Goal: Task Accomplishment & Management: Complete application form

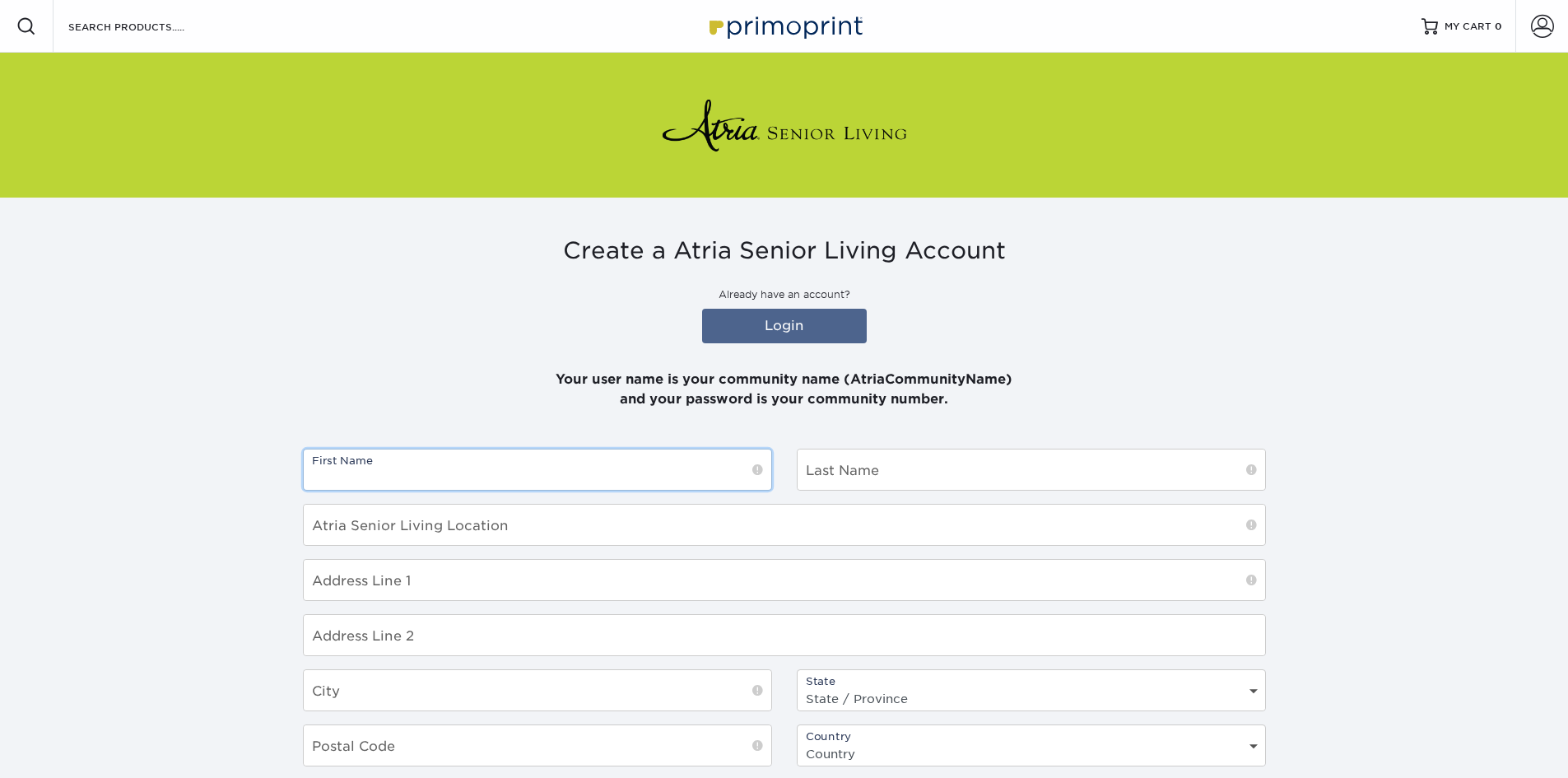
click at [529, 474] on input "text" at bounding box center [537, 469] width 467 height 40
type input "[PERSON_NAME]"
type input "Wynter"
type input "Atria [GEOGRAPHIC_DATA]"
type input "[STREET_ADDRESS]"
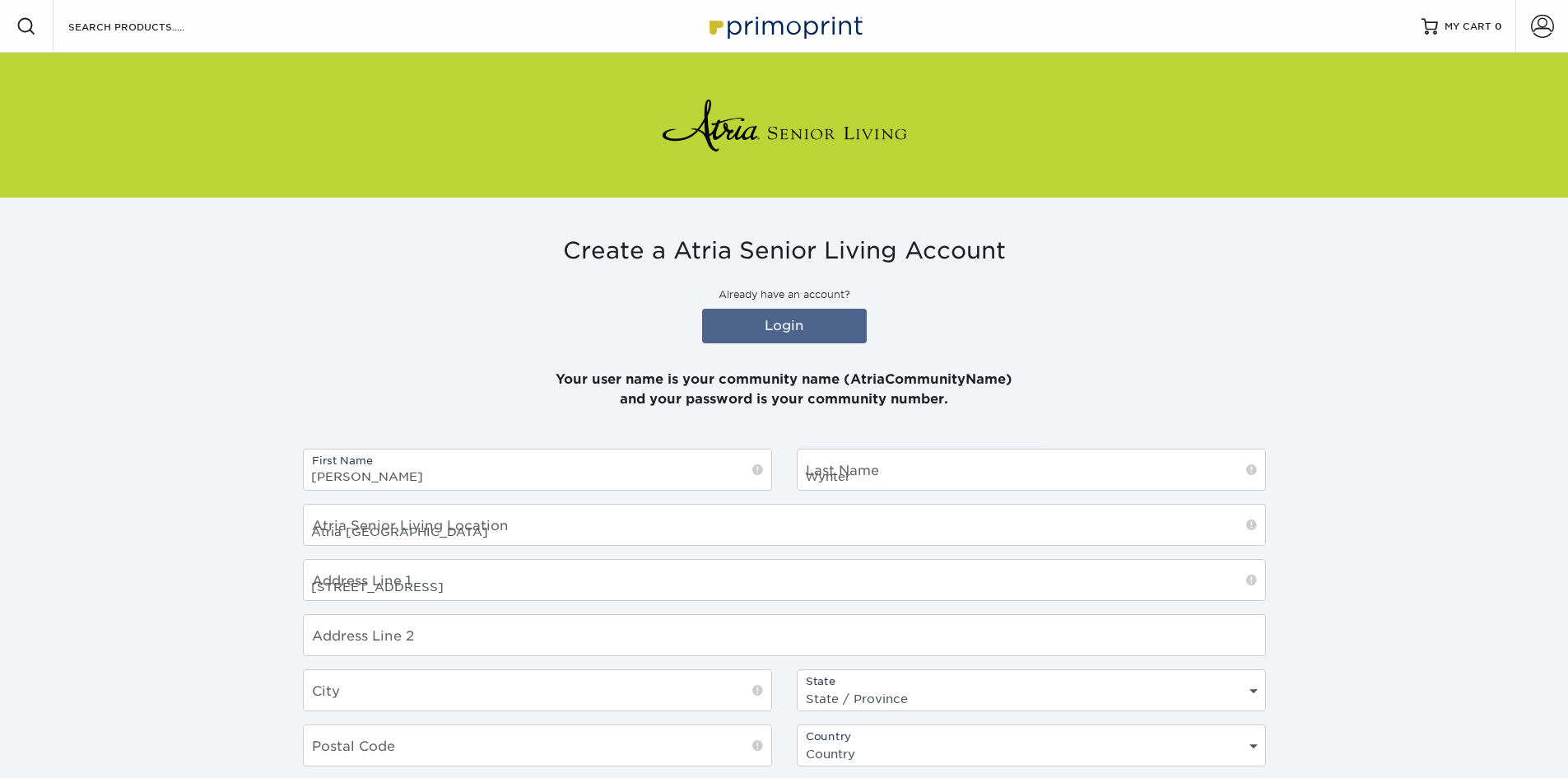
type input "[GEOGRAPHIC_DATA]"
select select "NY"
type input "11375"
select select "US"
type input "[PERSON_NAME][EMAIL_ADDRESS][PERSON_NAME][DOMAIN_NAME]"
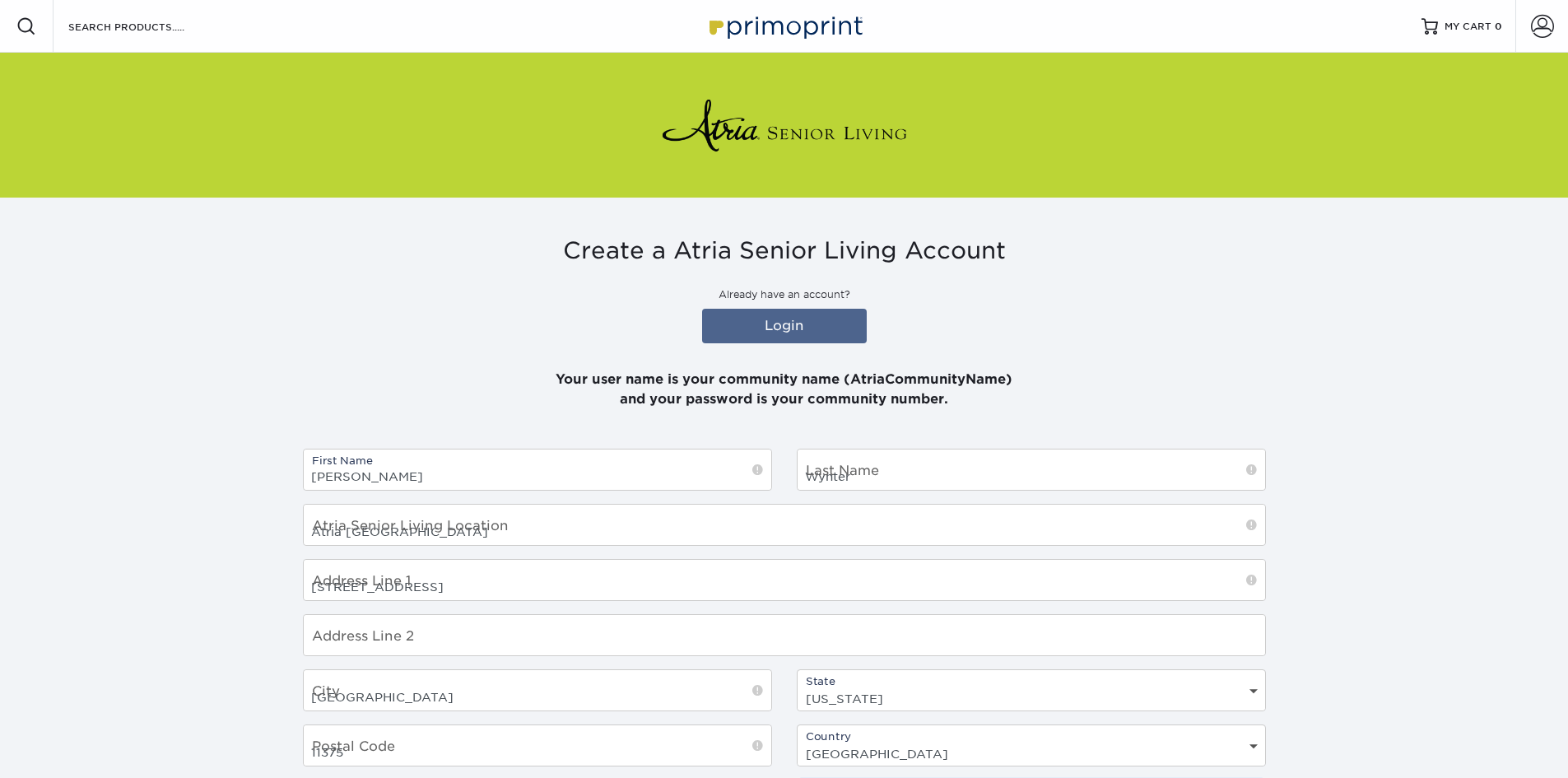
type input "5168492603"
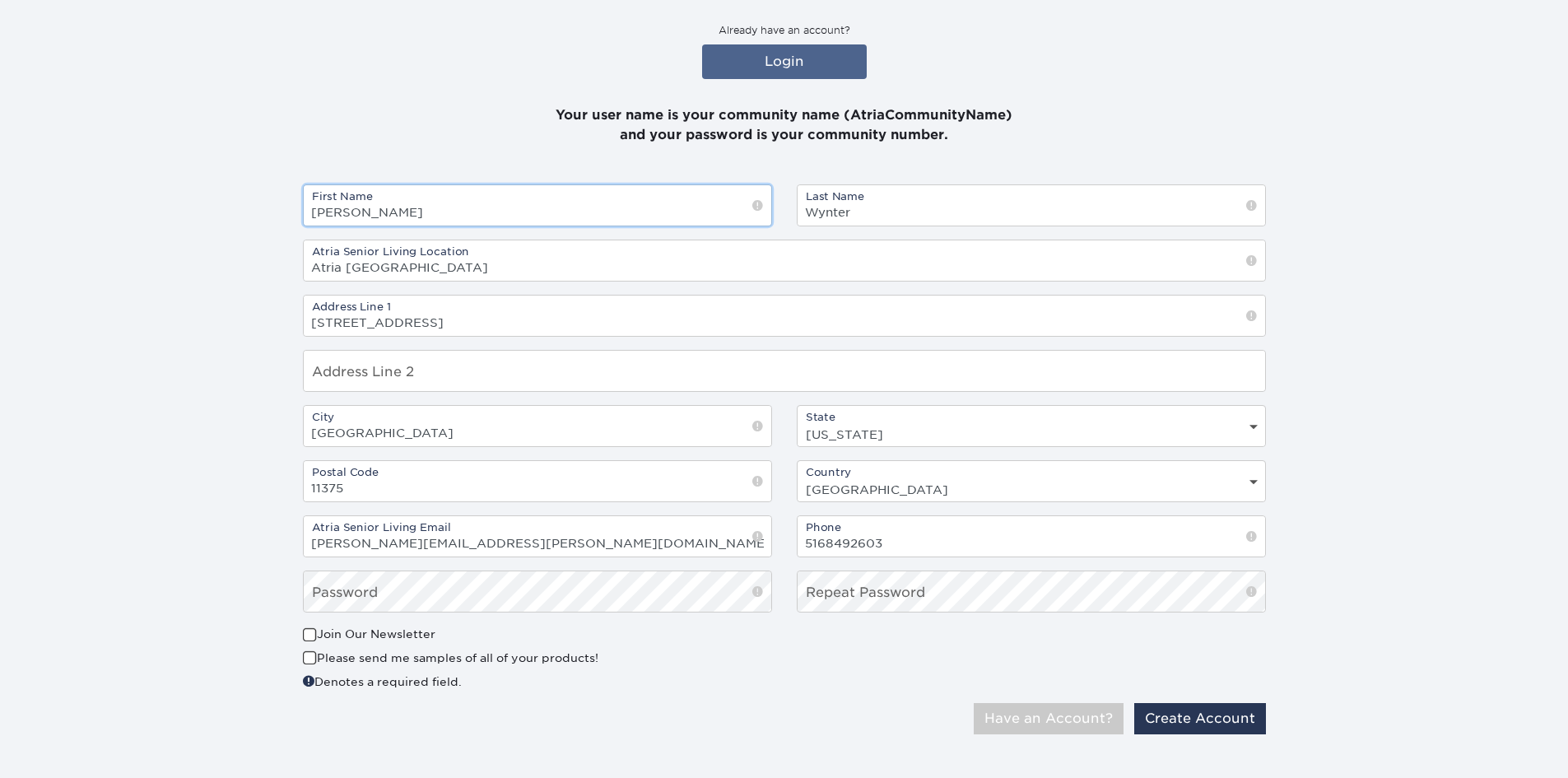
scroll to position [279, 0]
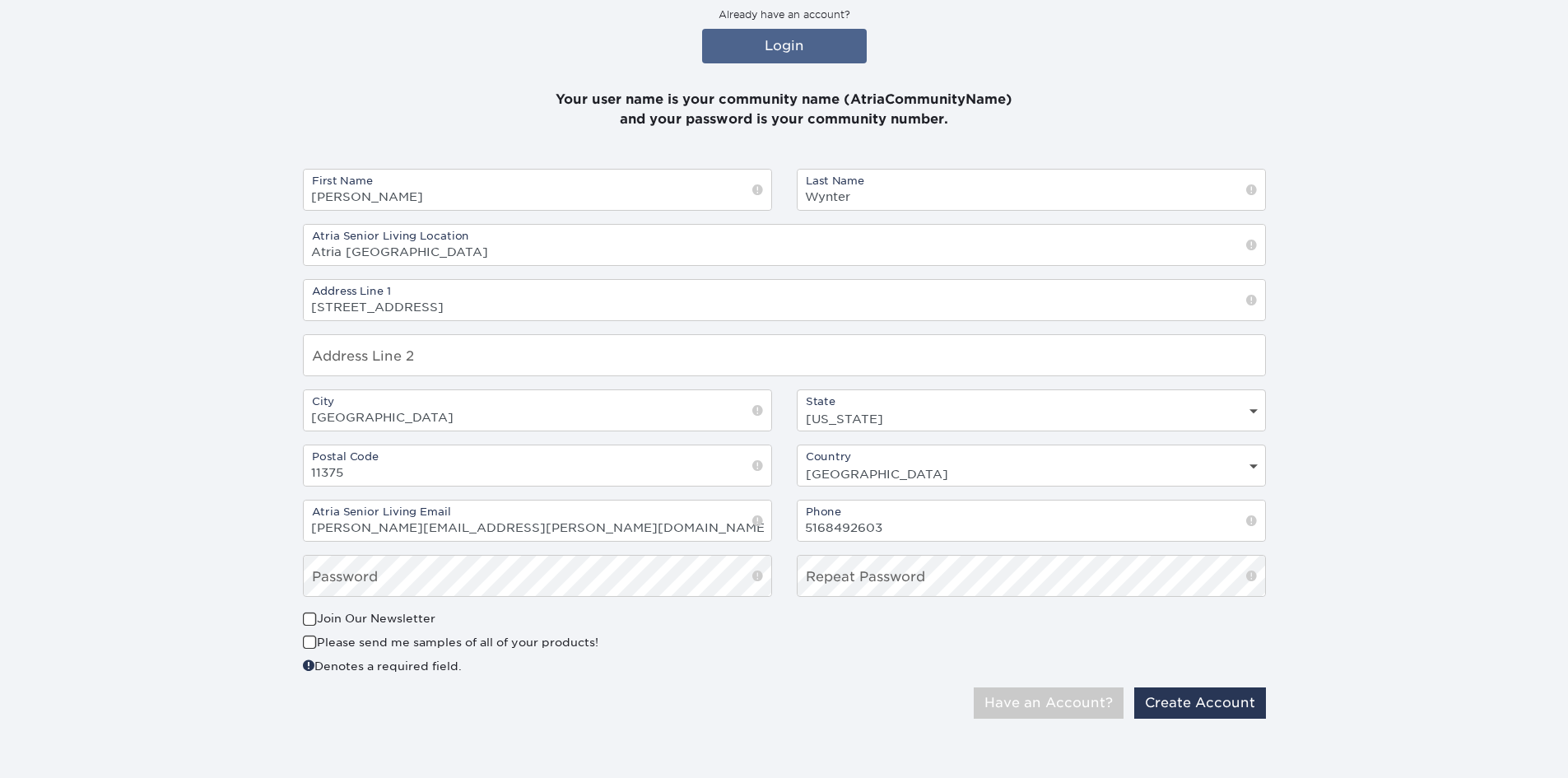
drag, startPoint x: 693, startPoint y: 677, endPoint x: 685, endPoint y: 648, distance: 30.1
click at [691, 677] on div "This is a non-profit Join Our Newsletter Please send me samples of all of your …" at bounding box center [785, 648] width 988 height 77
click at [973, 687] on button "Have an Account?" at bounding box center [1048, 703] width 150 height 32
click at [930, 546] on div "First Name Stacey Last Name Wynter Atria Senior Living Location Atria Forest Hi…" at bounding box center [785, 389] width 988 height 441
click at [997, 726] on div "Only Atria Senior Living email addresses are accepted! Have an Account? Create …" at bounding box center [785, 709] width 988 height 45
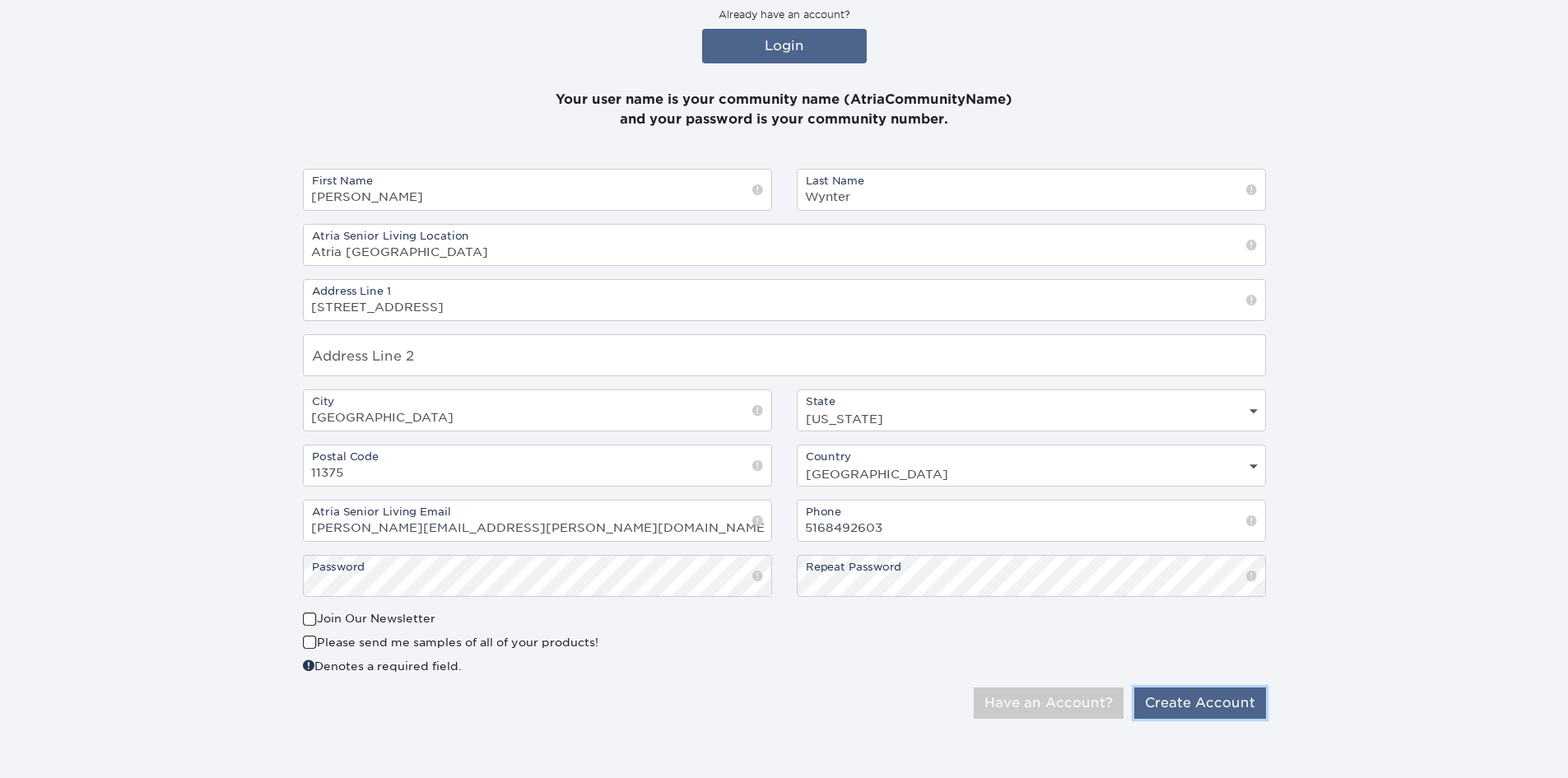
click at [1203, 708] on button "Create Account" at bounding box center [1200, 703] width 132 height 32
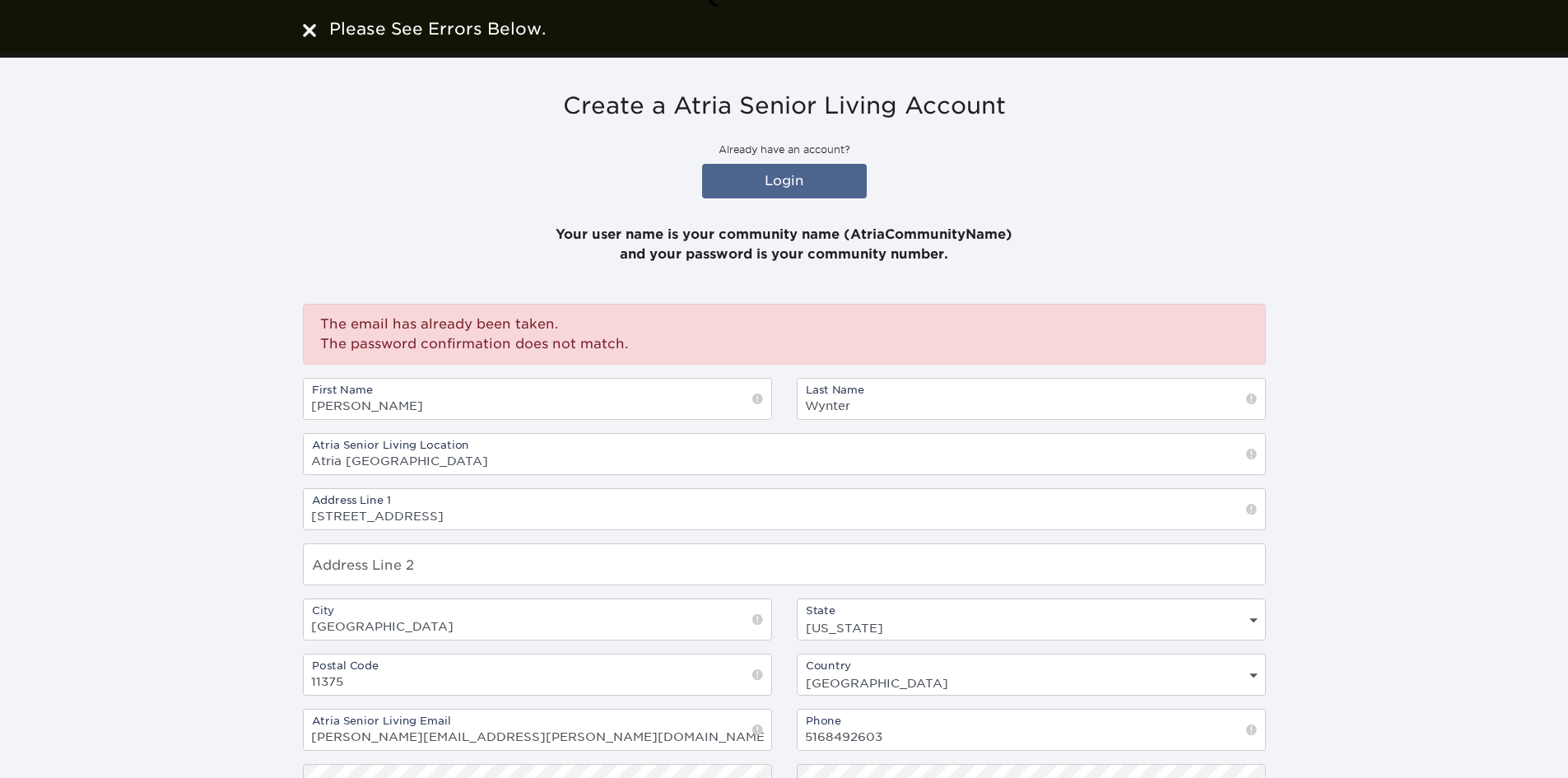
scroll to position [330, 0]
